Goal: Task Accomplishment & Management: Complete application form

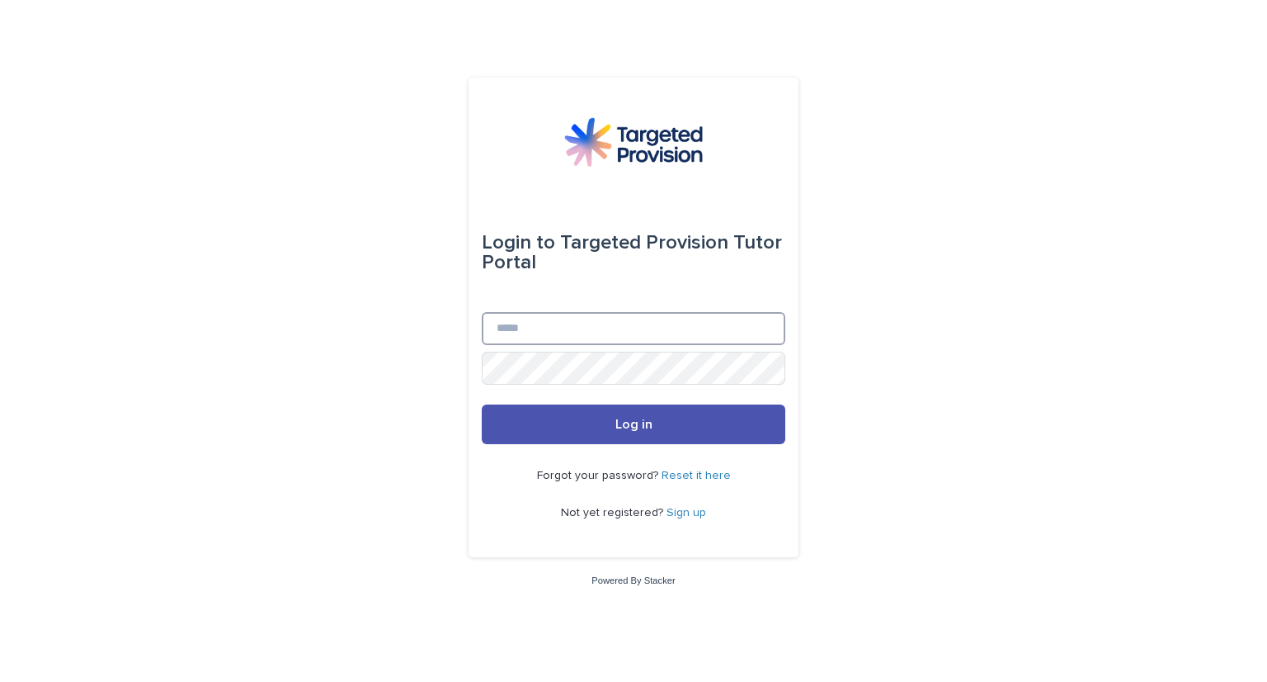
click at [551, 339] on input "Email" at bounding box center [634, 328] width 304 height 33
type input "**********"
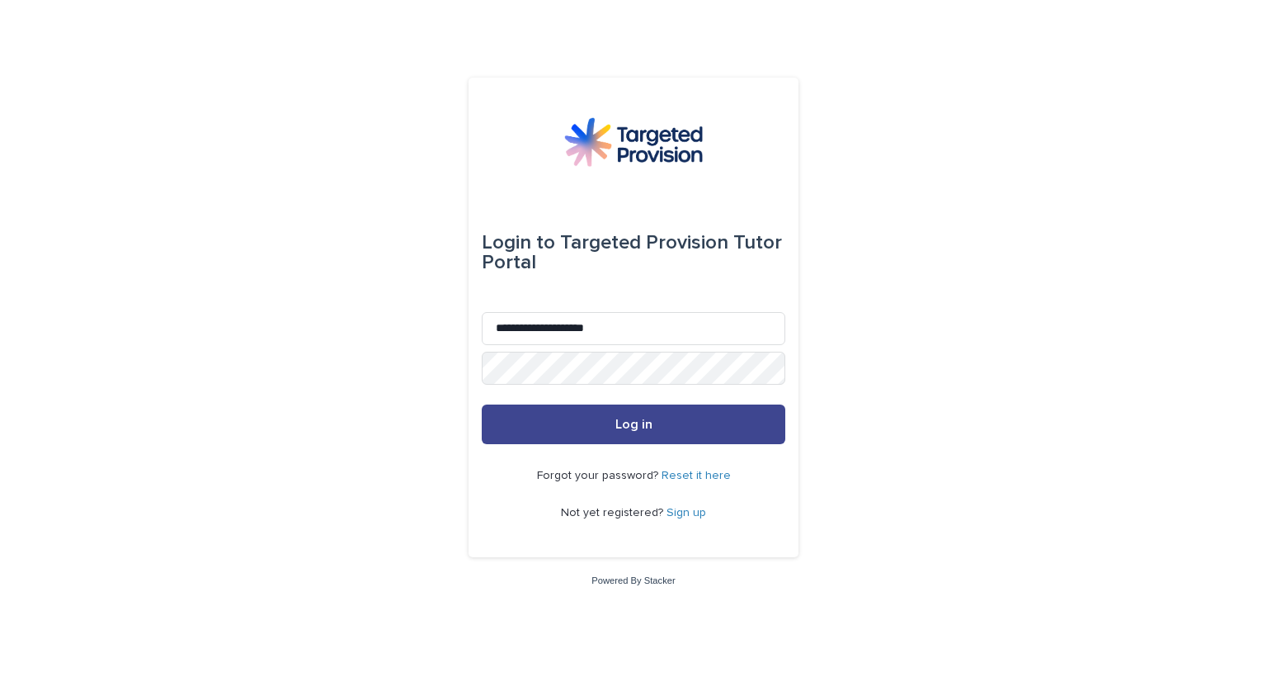
click at [524, 430] on button "Log in" at bounding box center [634, 424] width 304 height 40
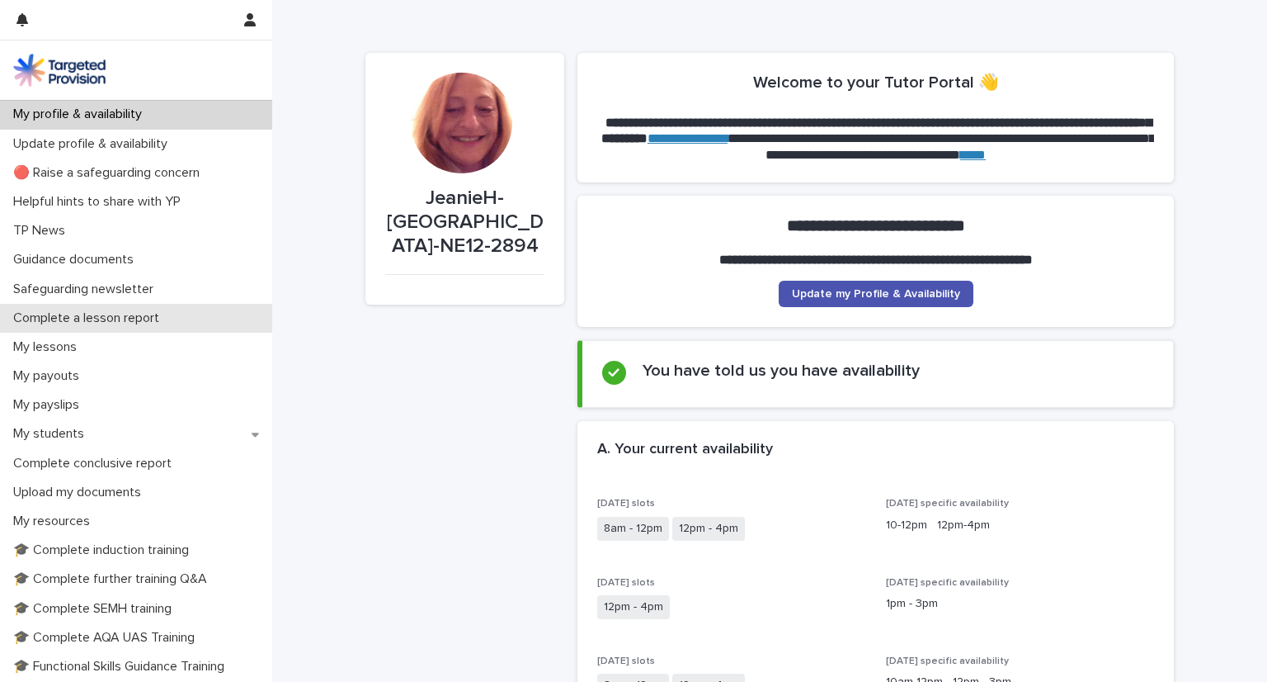
click at [44, 319] on p "Complete a lesson report" at bounding box center [90, 318] width 166 height 16
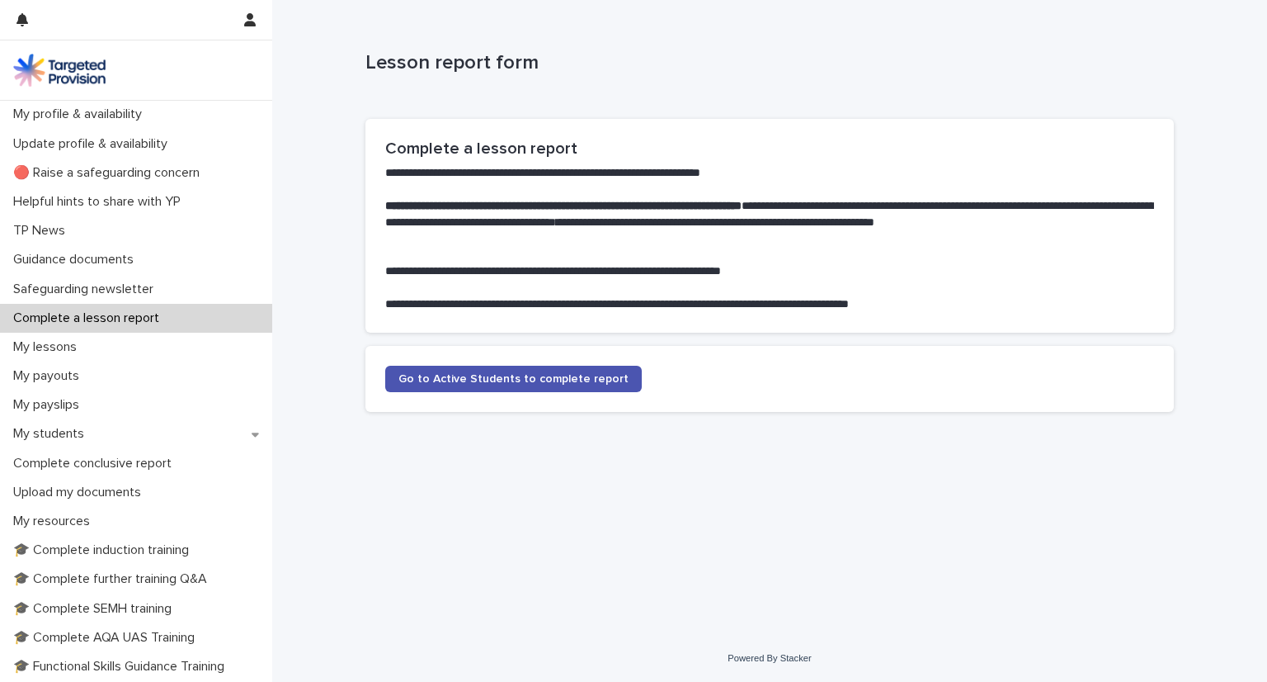
click at [44, 319] on p "Complete a lesson report" at bounding box center [90, 318] width 166 height 16
click at [498, 385] on link "Go to Active Students to complete report" at bounding box center [513, 379] width 257 height 26
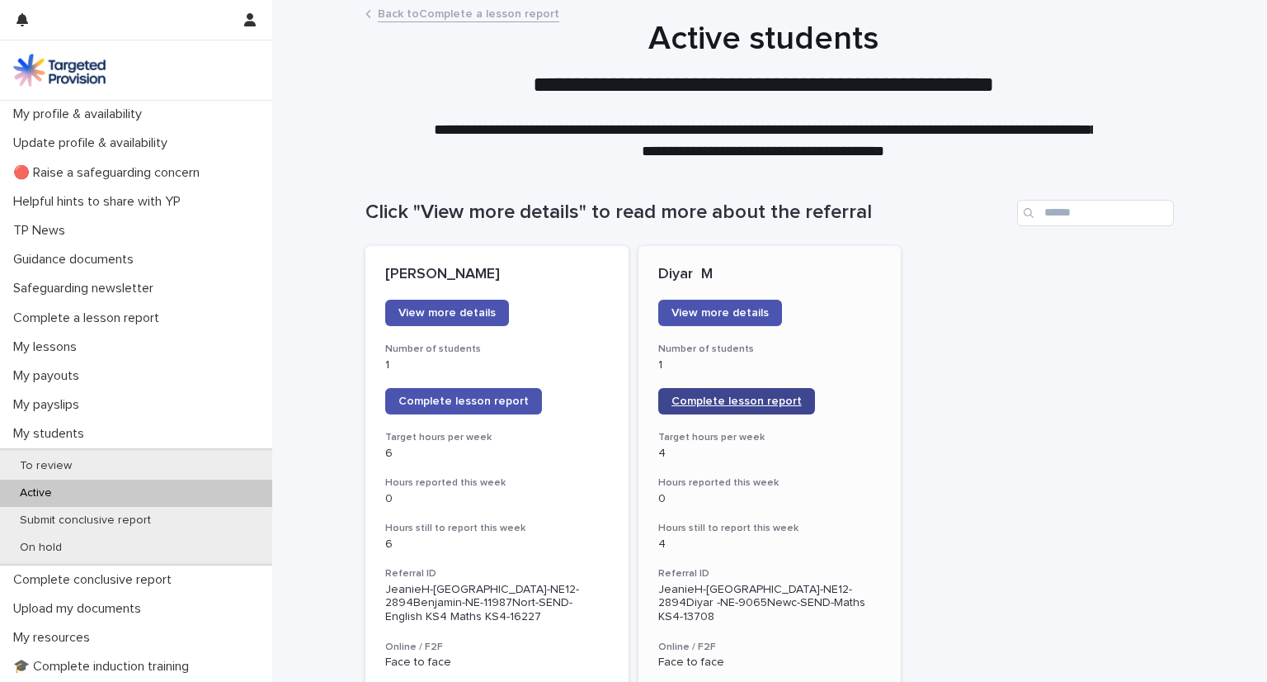
click at [696, 397] on span "Complete lesson report" at bounding box center [737, 401] width 130 height 12
